Goal: Use online tool/utility: Utilize a website feature to perform a specific function

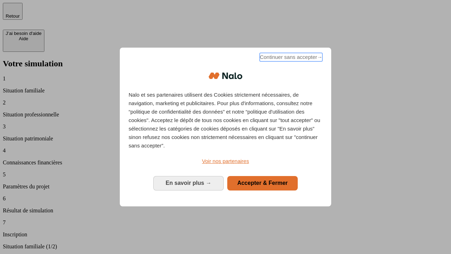
click at [291, 58] on span "Continuer sans accepter →" at bounding box center [291, 57] width 63 height 8
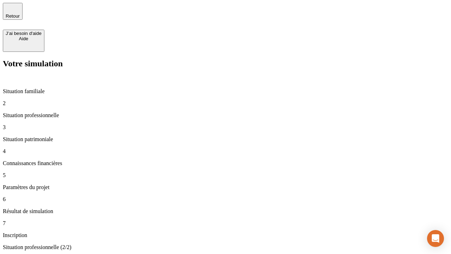
type input "70 000"
type input "1 000"
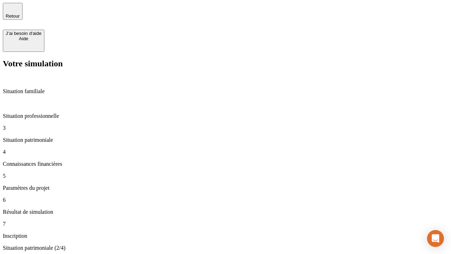
type input "800"
type input "6"
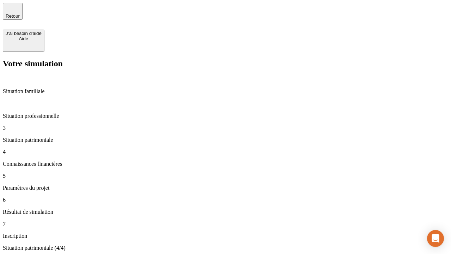
type input "400"
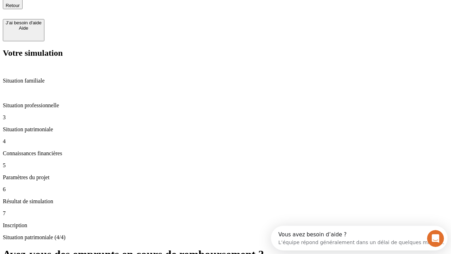
type input "3"
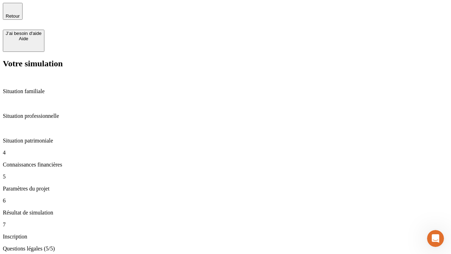
type input "35"
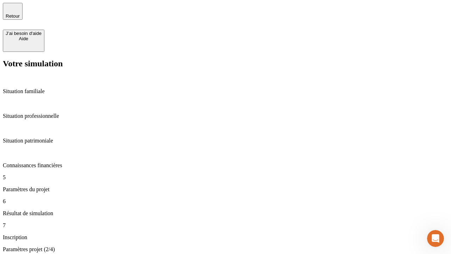
type input "500"
type input "640"
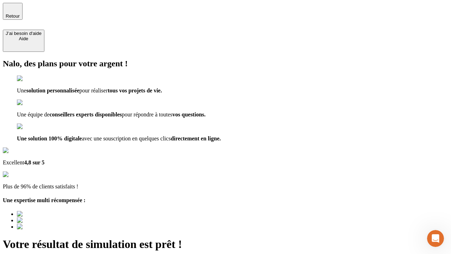
type input "[EMAIL_ADDRESS][DOMAIN_NAME]"
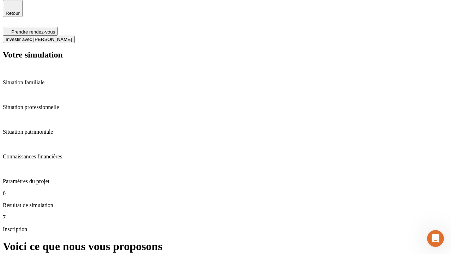
click at [72, 37] on span "Investir avec [PERSON_NAME]" at bounding box center [39, 39] width 66 height 5
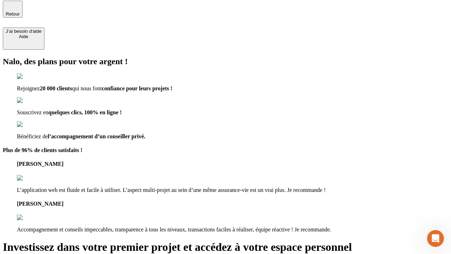
type input "[PERSON_NAME][EMAIL_ADDRESS][DOMAIN_NAME]"
